Goal: Obtain resource: Obtain resource

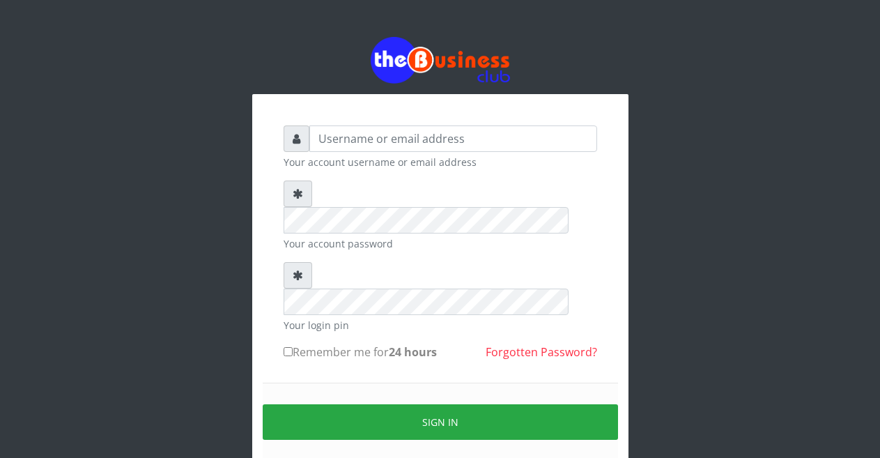
click at [145, 137] on div "Your account username or email address Your account password Your login pin Rem…" at bounding box center [440, 278] width 795 height 556
click at [366, 145] on input "text" at bounding box center [453, 138] width 288 height 26
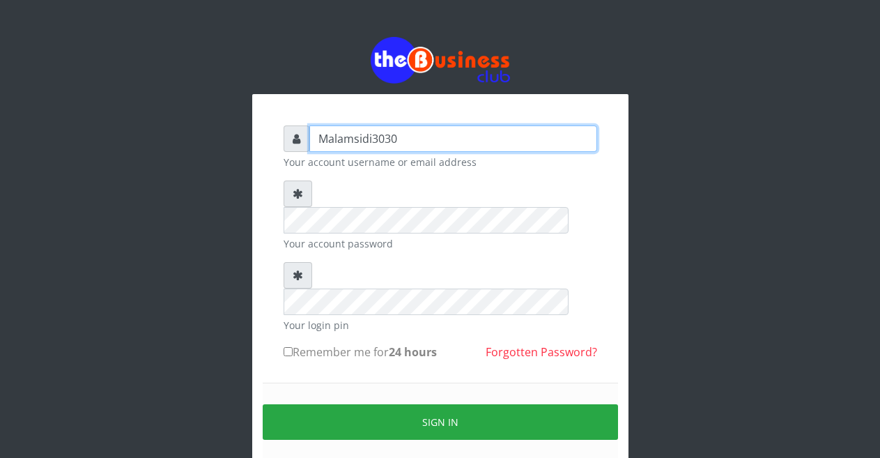
type input "Malamsidi3030"
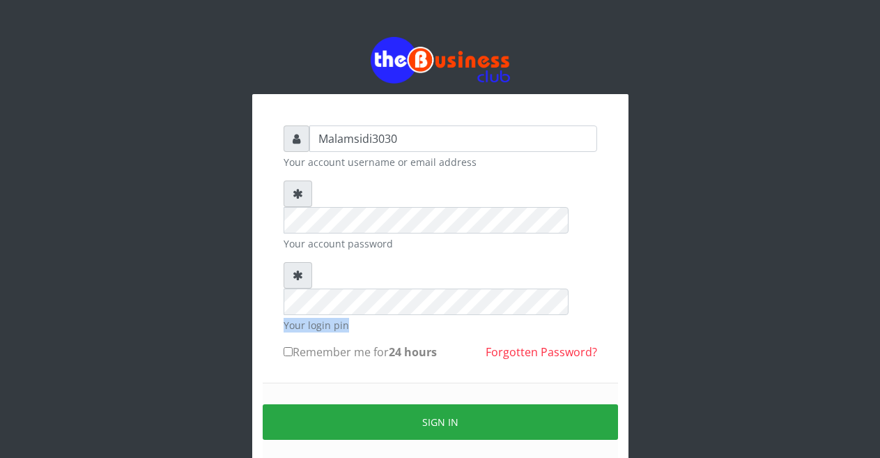
click at [375, 262] on div "Your login pin" at bounding box center [441, 297] width 314 height 70
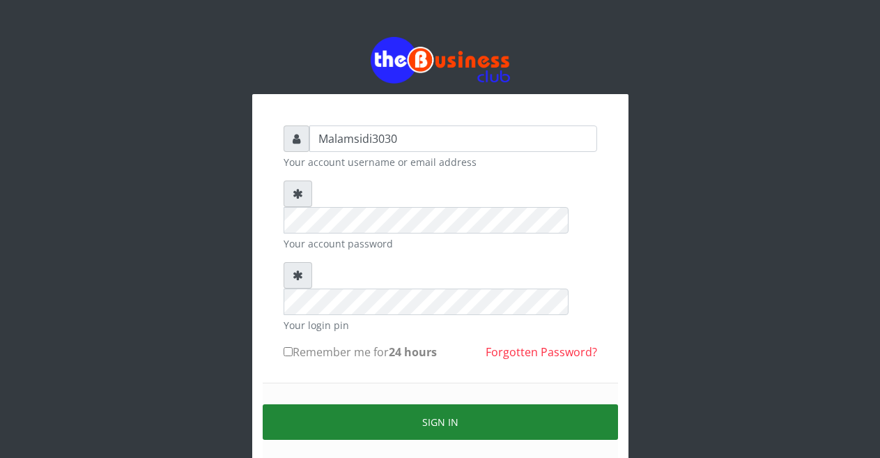
click at [429, 404] on button "Sign in" at bounding box center [440, 422] width 355 height 36
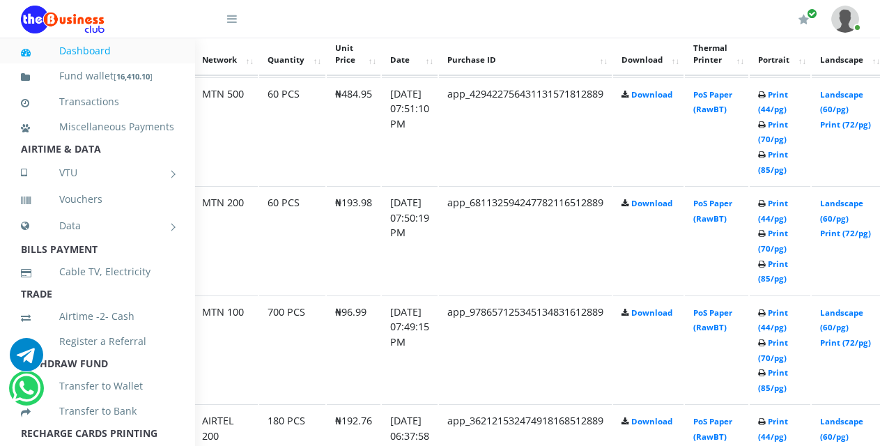
scroll to position [804, 109]
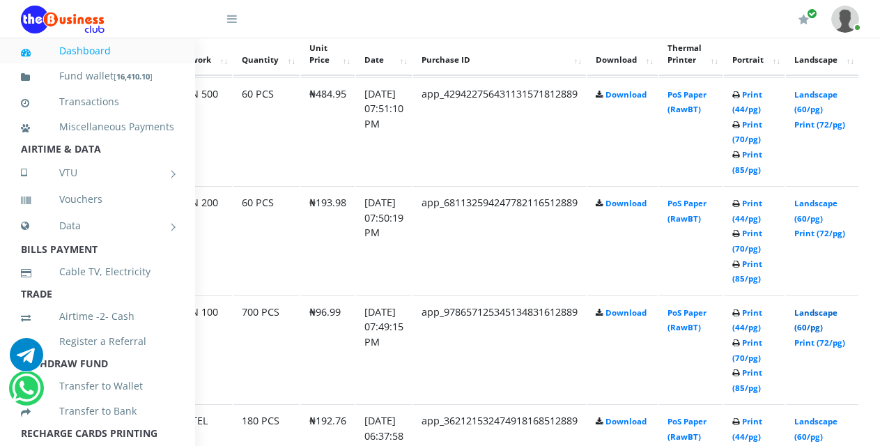
click at [822, 319] on link "Landscape (60/pg)" at bounding box center [816, 320] width 43 height 26
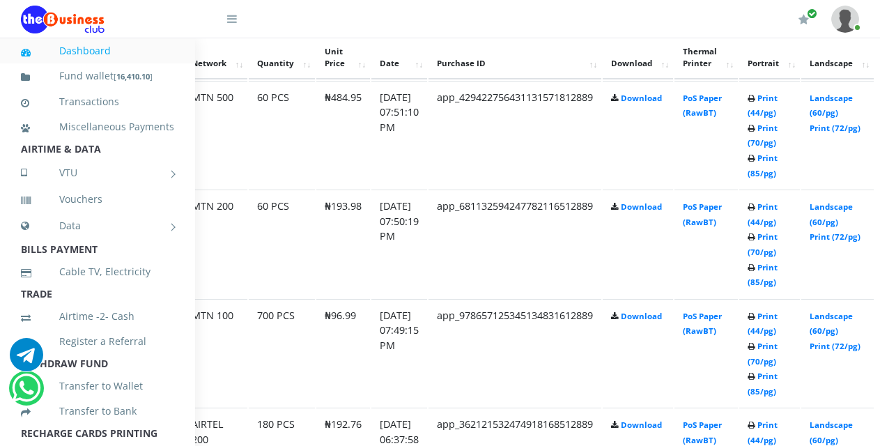
scroll to position [801, 157]
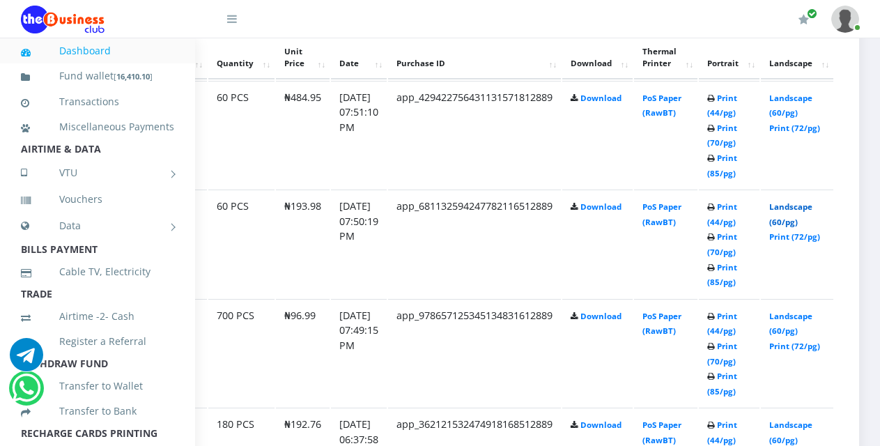
click at [777, 205] on link "Landscape (60/pg)" at bounding box center [790, 214] width 43 height 26
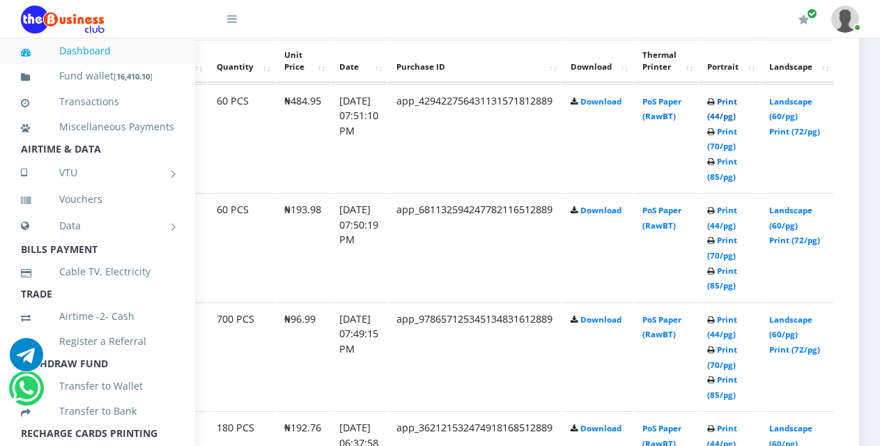
click at [710, 102] on link "Print (44/pg)" at bounding box center [722, 109] width 30 height 26
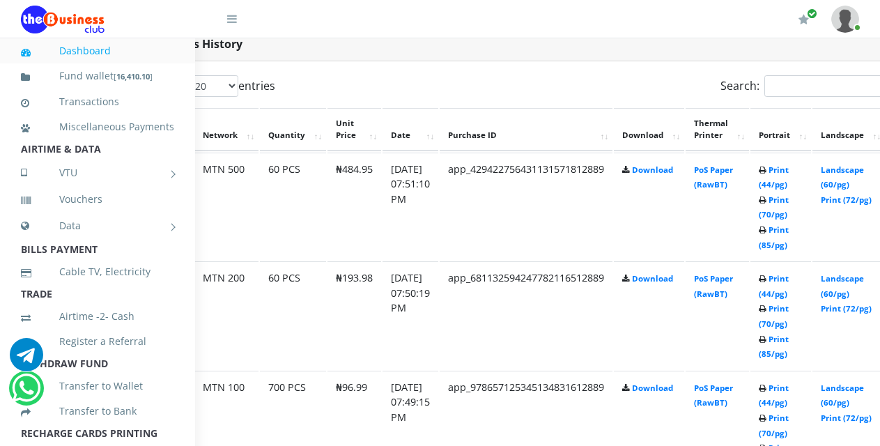
scroll to position [718, 83]
